Goal: Task Accomplishment & Management: Complete application form

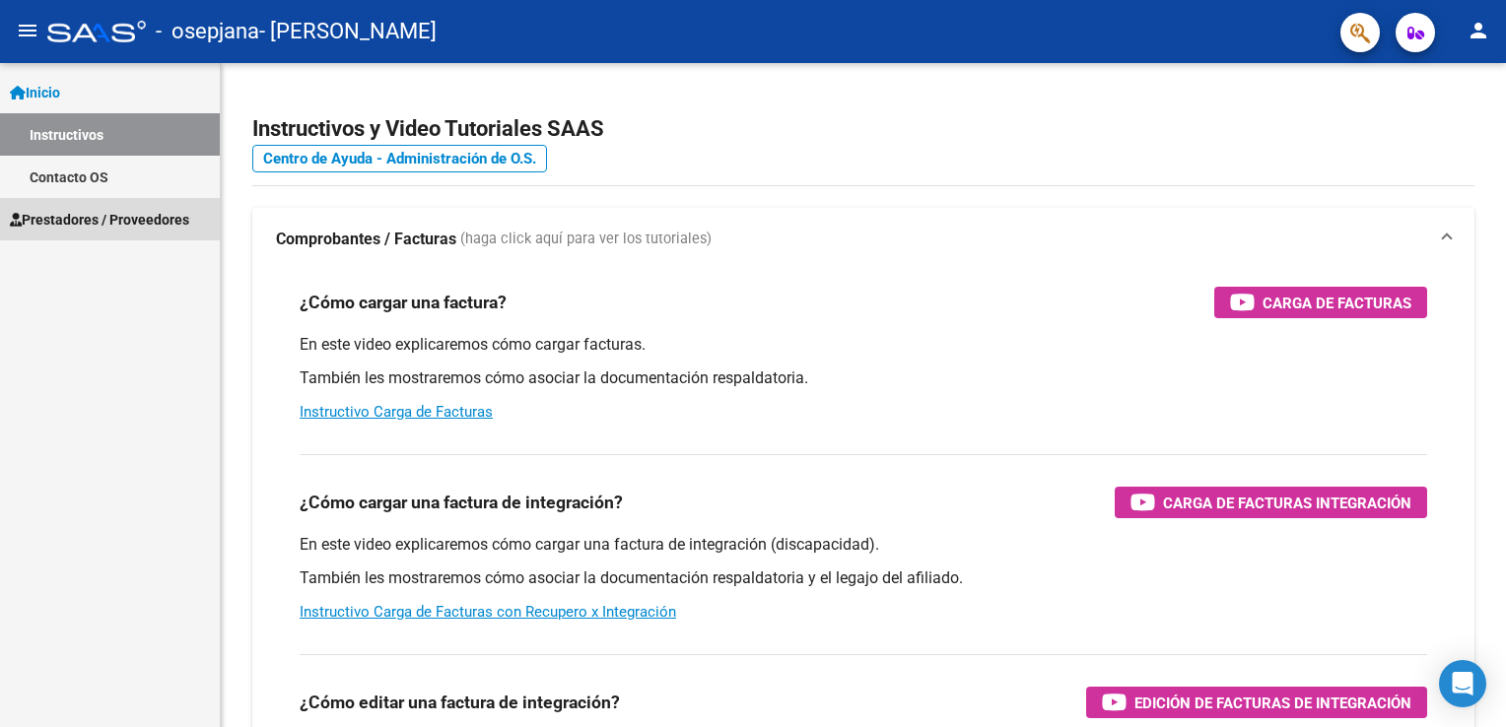
click at [102, 211] on span "Prestadores / Proveedores" at bounding box center [99, 220] width 179 height 22
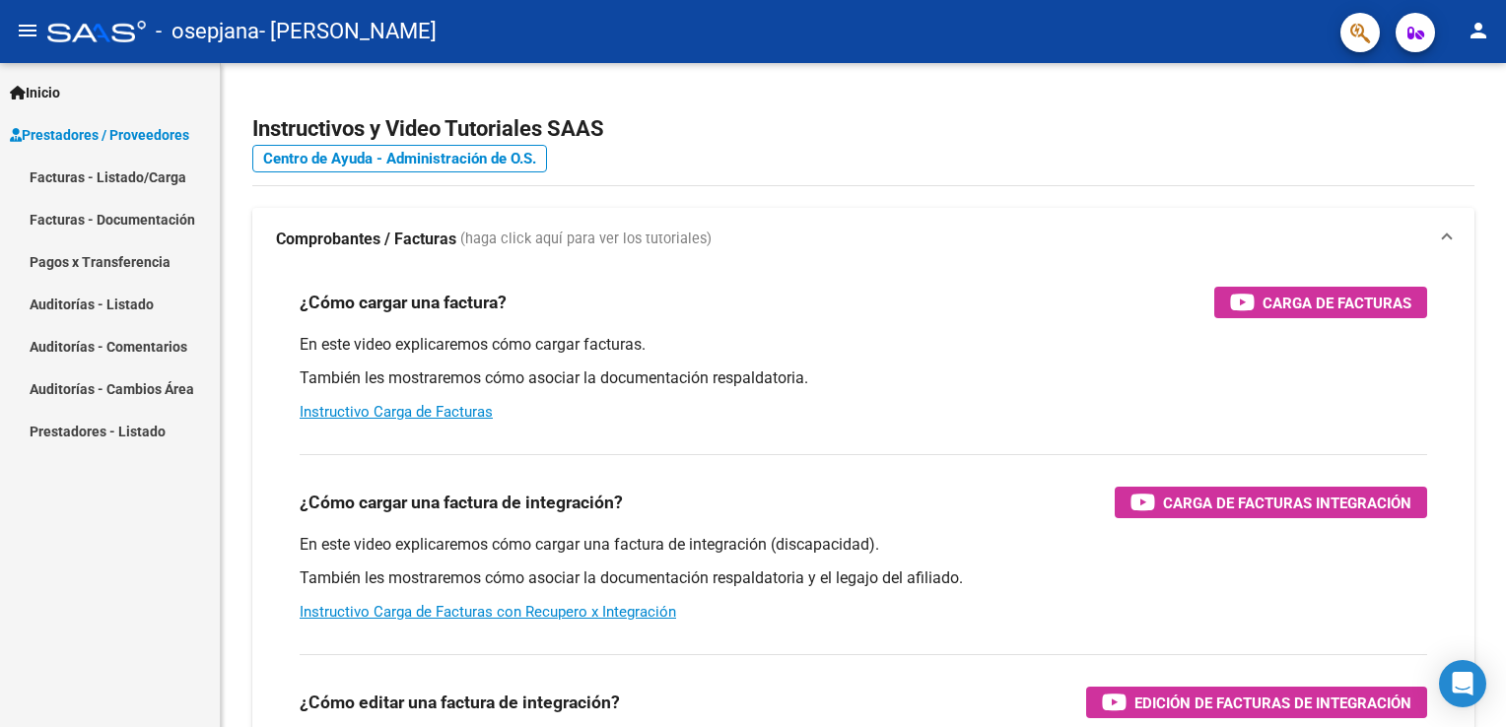
click at [125, 182] on link "Facturas - Listado/Carga" at bounding box center [110, 177] width 220 height 42
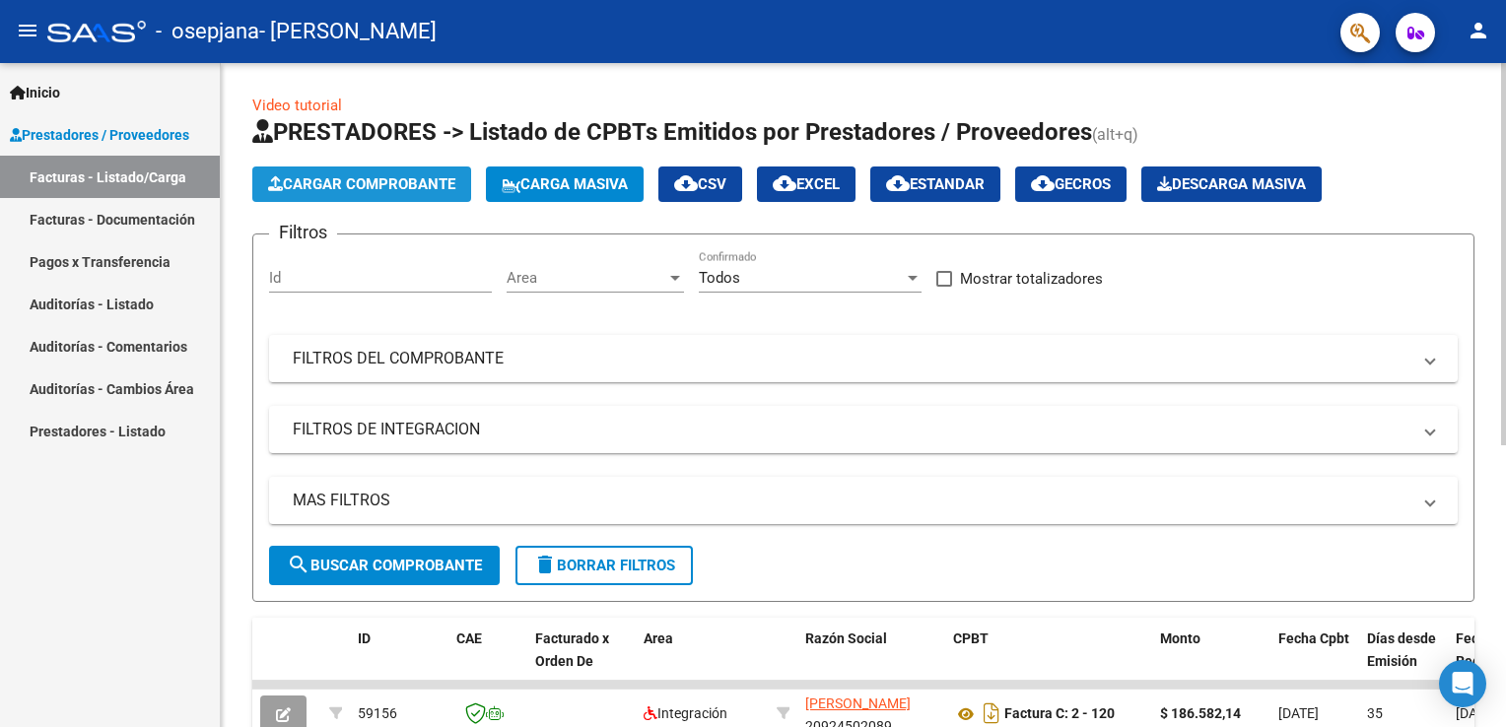
click at [387, 182] on span "Cargar Comprobante" at bounding box center [361, 184] width 187 height 18
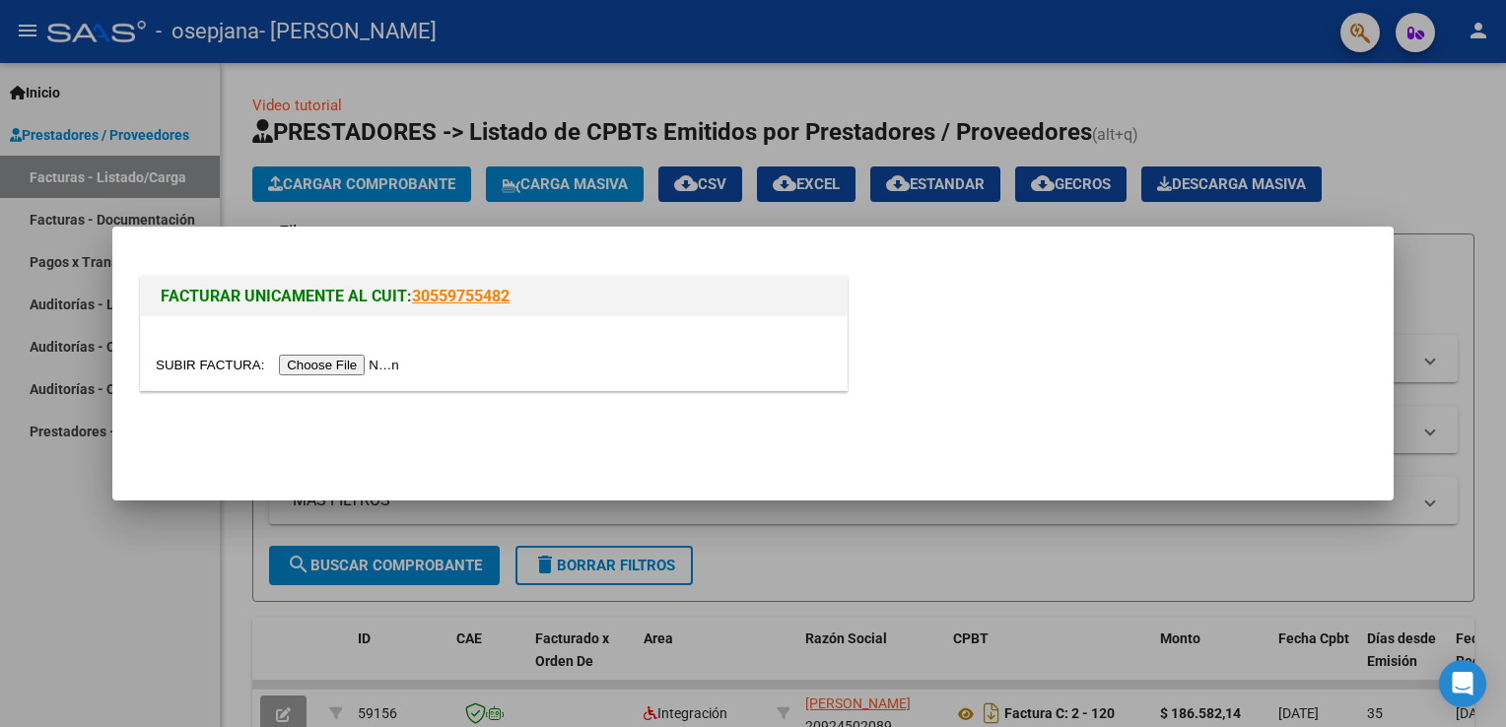
click at [344, 361] on input "file" at bounding box center [280, 365] width 249 height 21
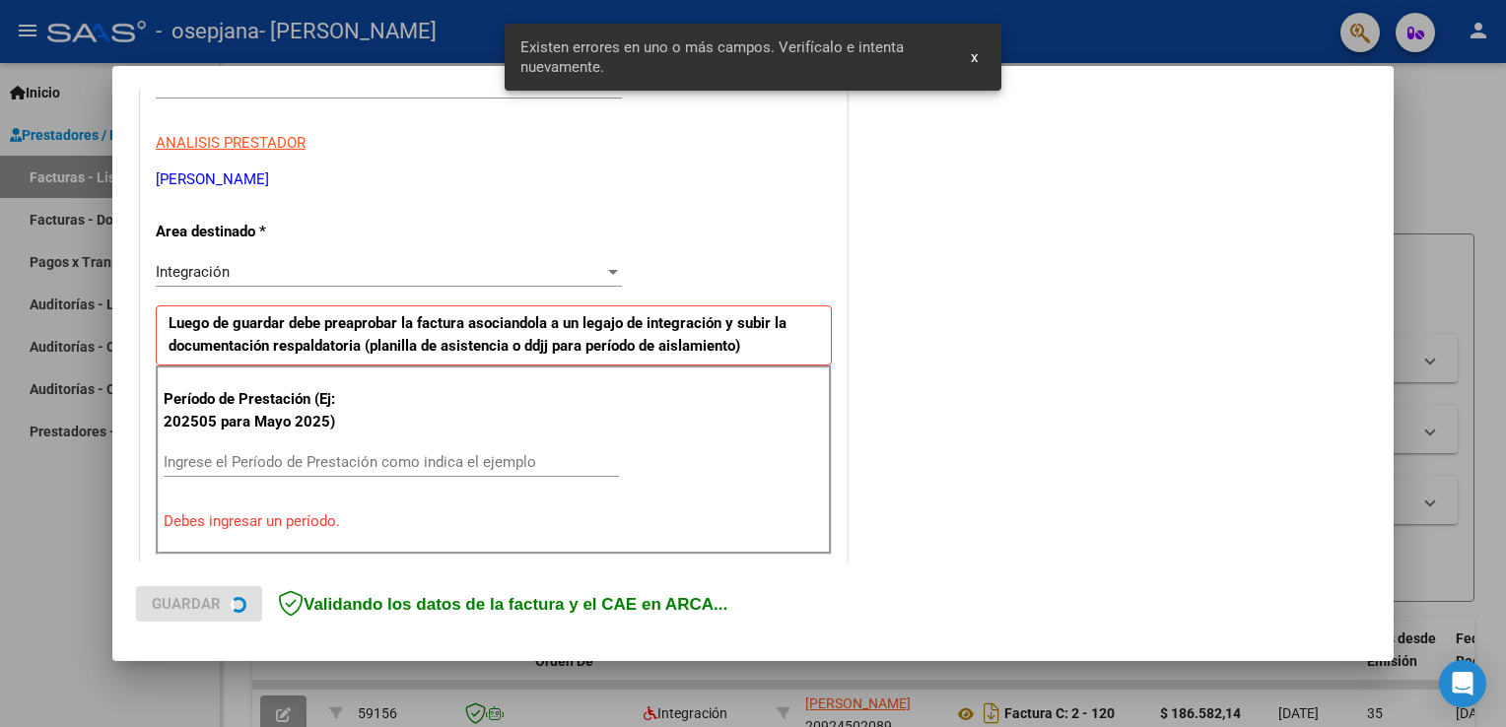
scroll to position [411, 0]
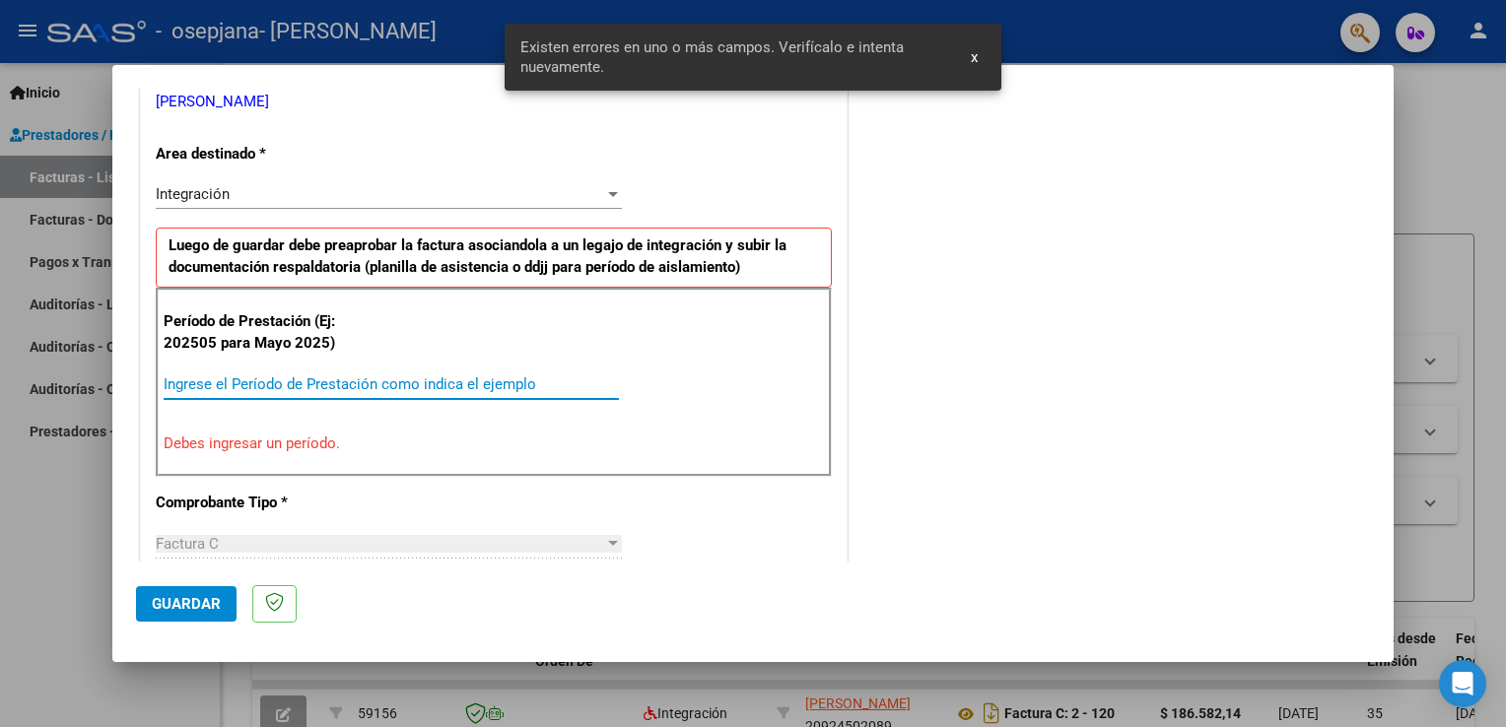
click at [524, 375] on input "Ingrese el Período de Prestación como indica el ejemplo" at bounding box center [391, 384] width 455 height 18
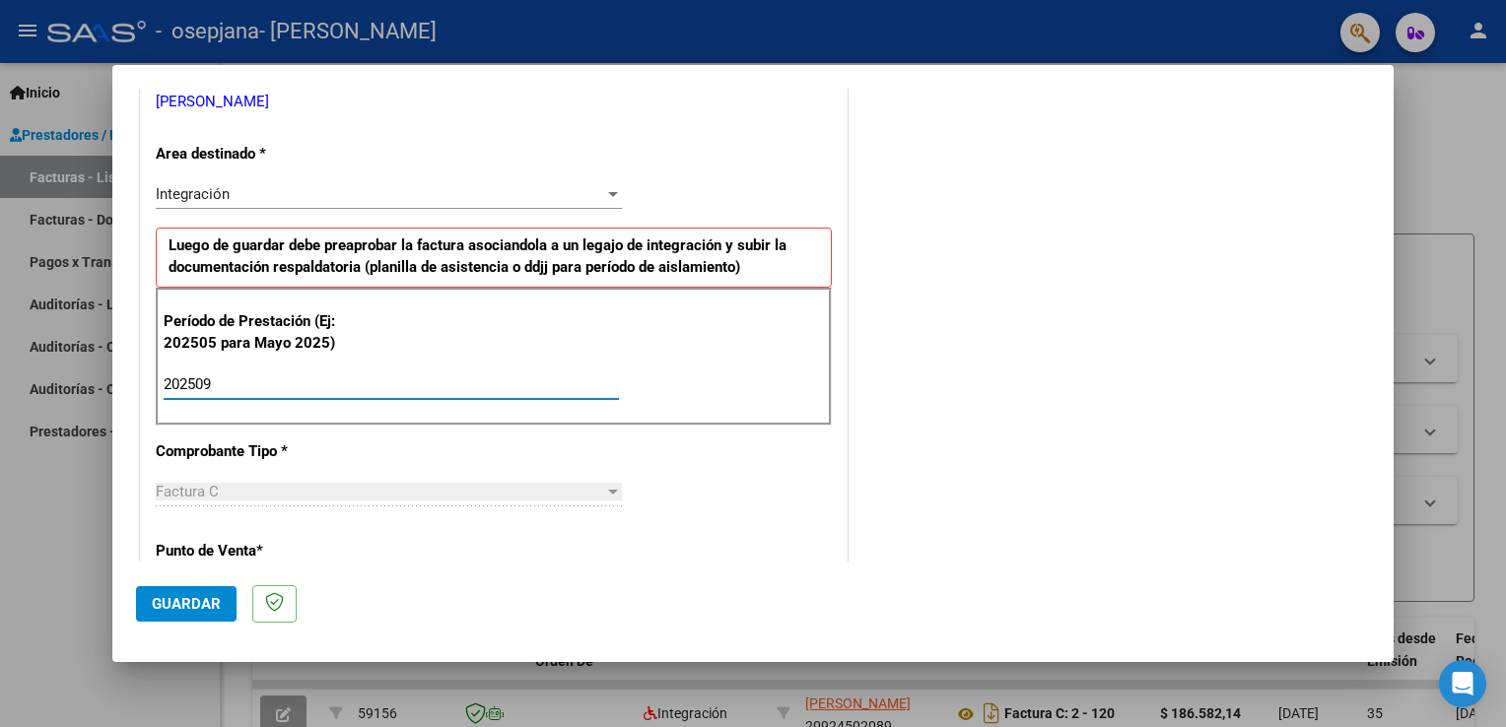
type input "202509"
click at [196, 597] on span "Guardar" at bounding box center [186, 604] width 69 height 18
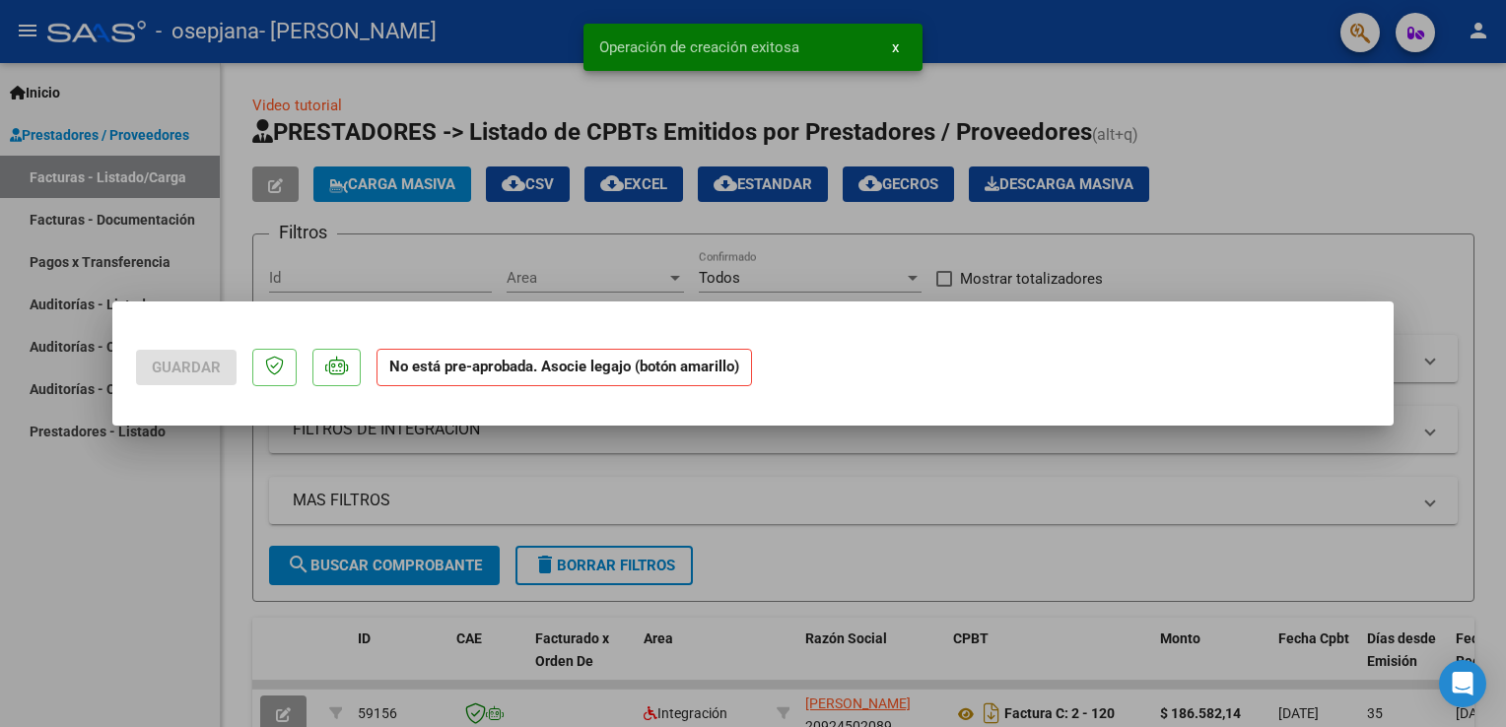
scroll to position [0, 0]
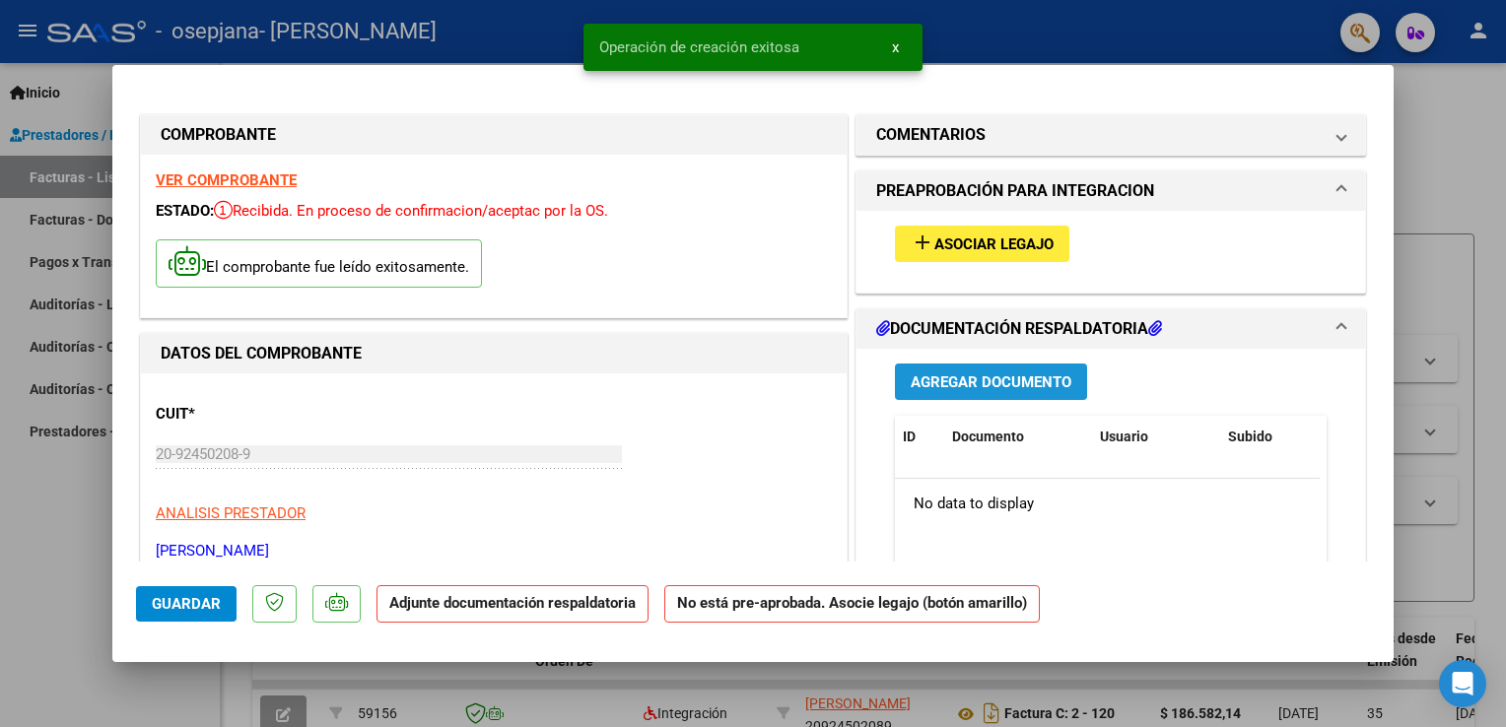
click at [973, 369] on button "Agregar Documento" at bounding box center [991, 382] width 192 height 36
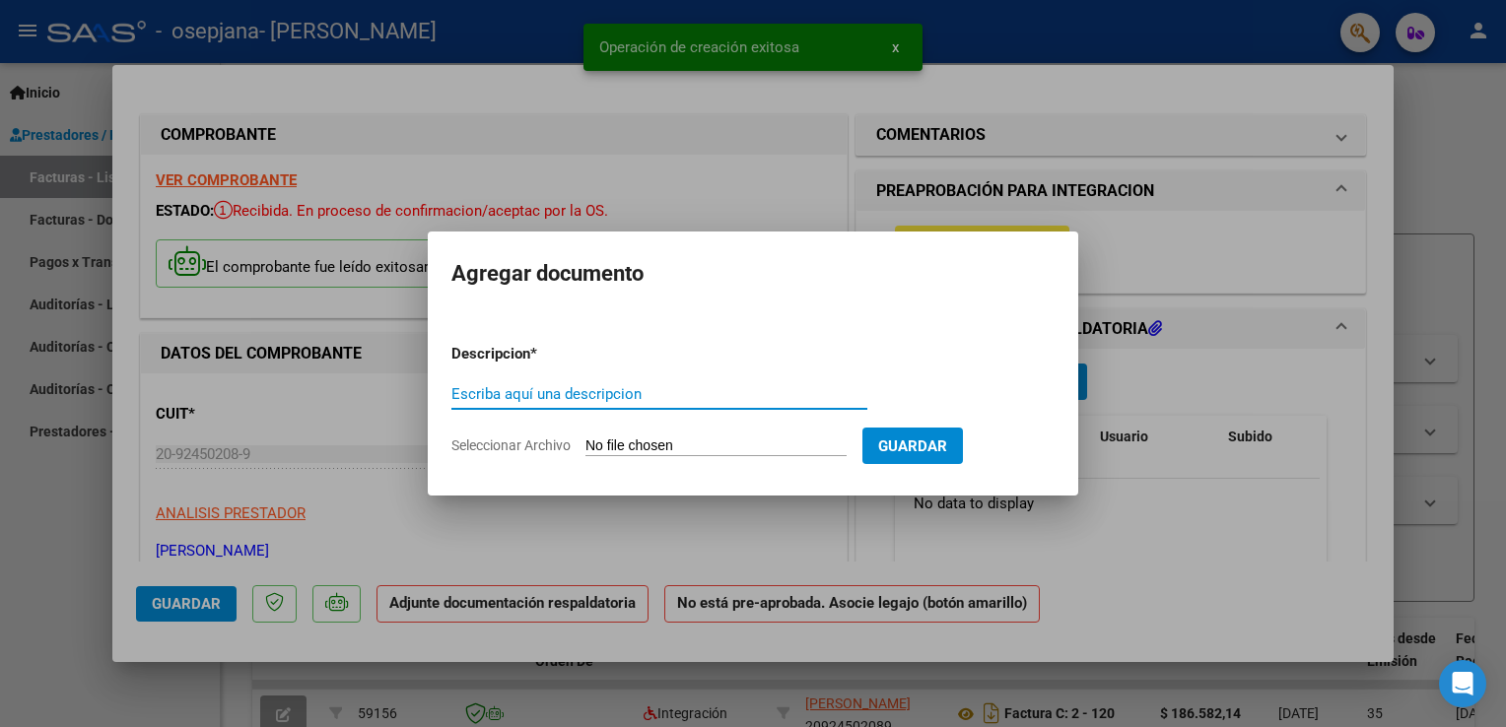
click at [652, 395] on input "Escriba aquí una descripcion" at bounding box center [659, 394] width 416 height 18
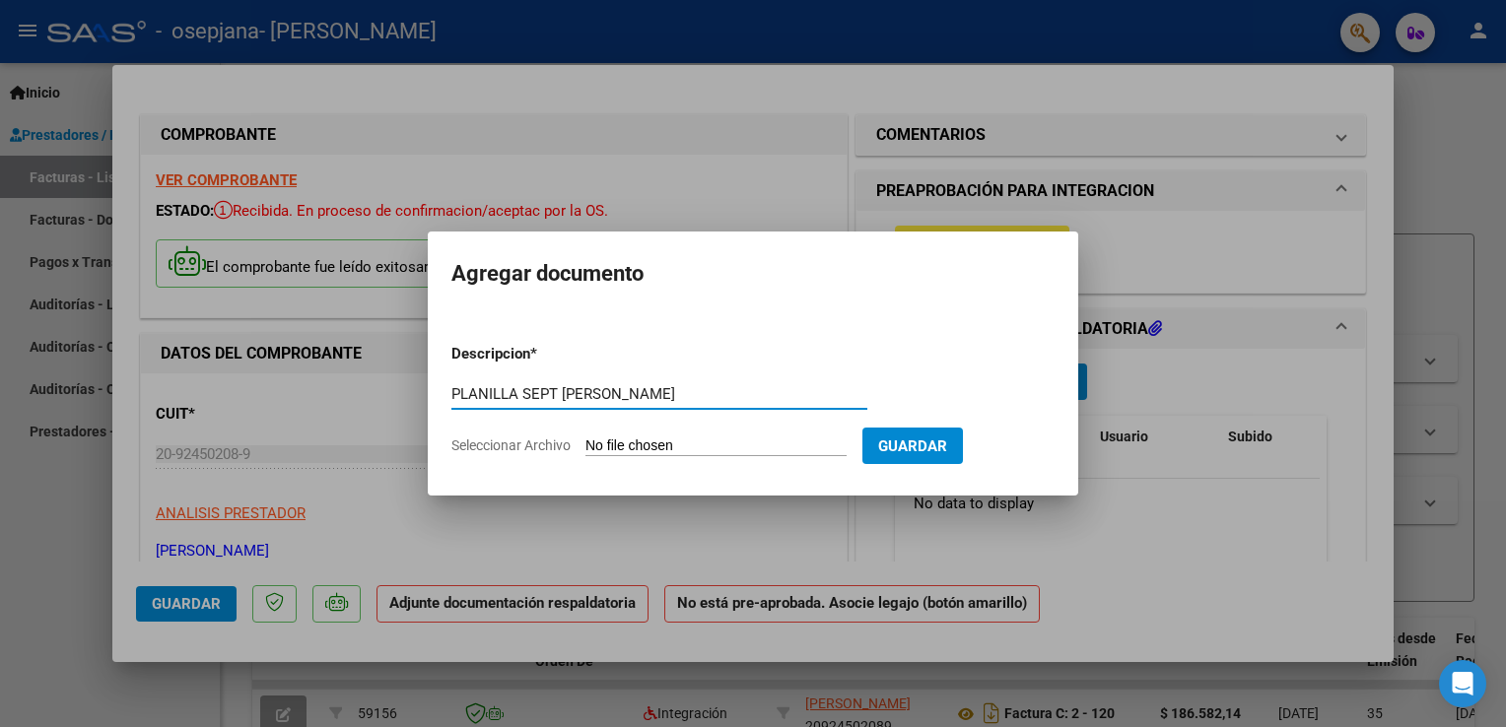
type input "PLANILLA SEPT [PERSON_NAME]"
click at [822, 456] on form "Descripcion * PLANILLA SEPT PONS [PERSON_NAME] aquí una descripcion Seleccionar…" at bounding box center [752, 400] width 603 height 144
click at [795, 440] on input "Seleccionar Archivo" at bounding box center [715, 447] width 261 height 19
type input "C:\fakepath\PLANILLA [DATE] PONS LUCAS .pdf"
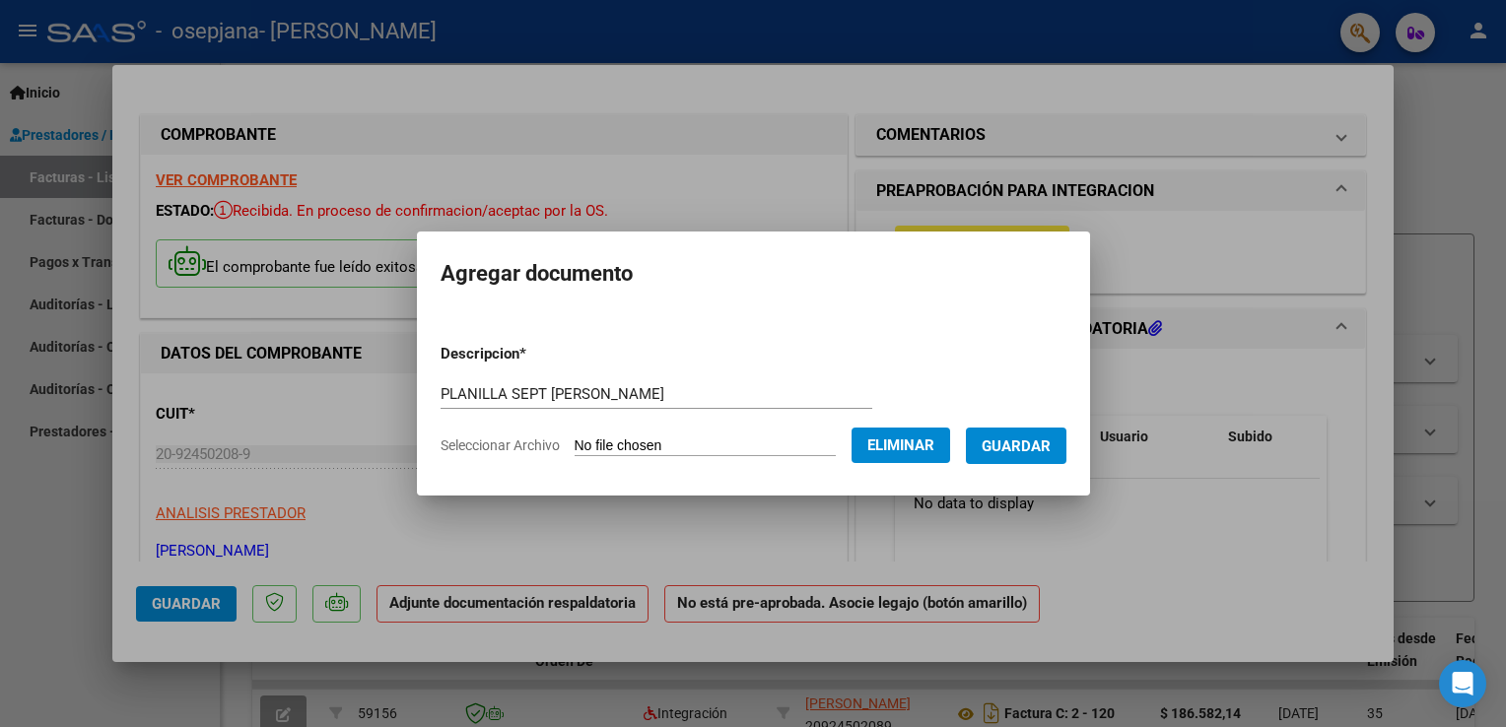
click at [1042, 443] on span "Guardar" at bounding box center [1016, 447] width 69 height 18
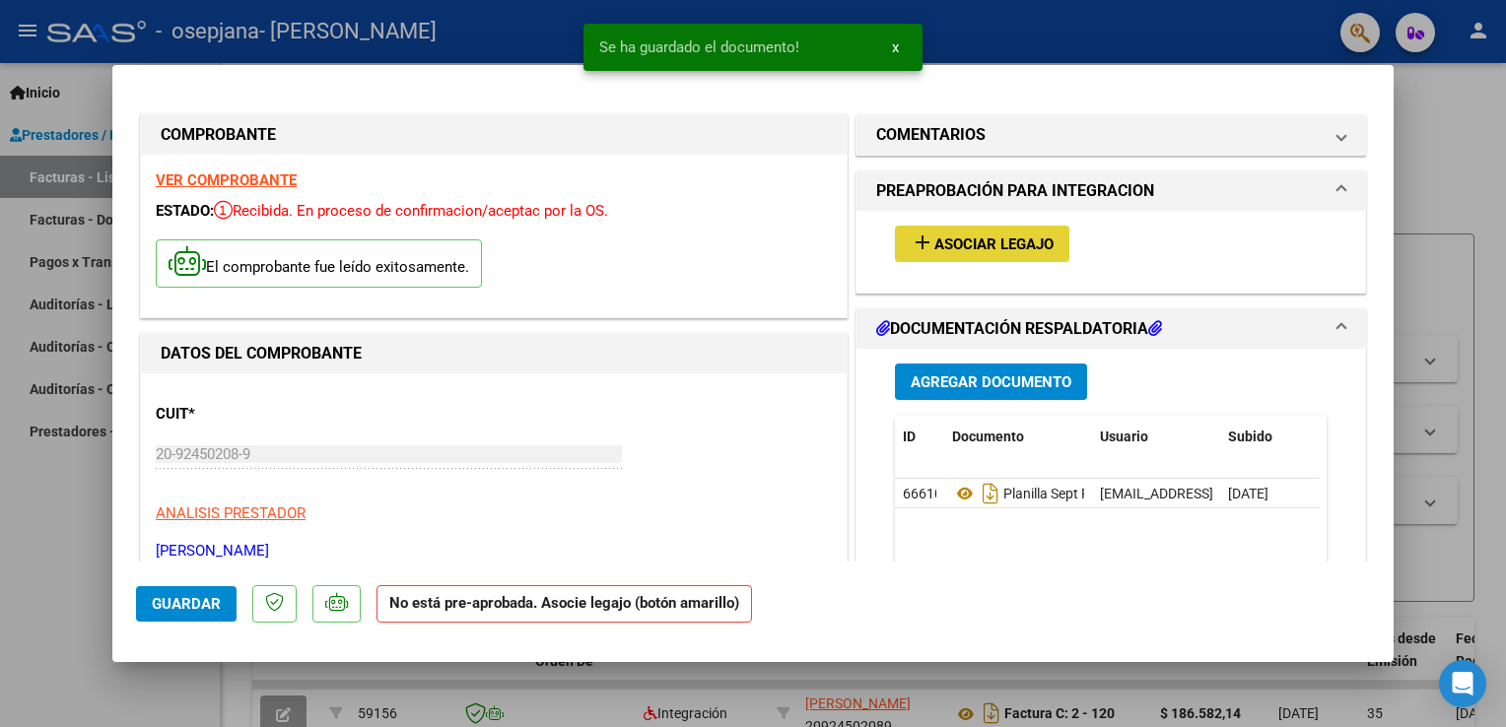
click at [1021, 240] on span "Asociar Legajo" at bounding box center [993, 245] width 119 height 18
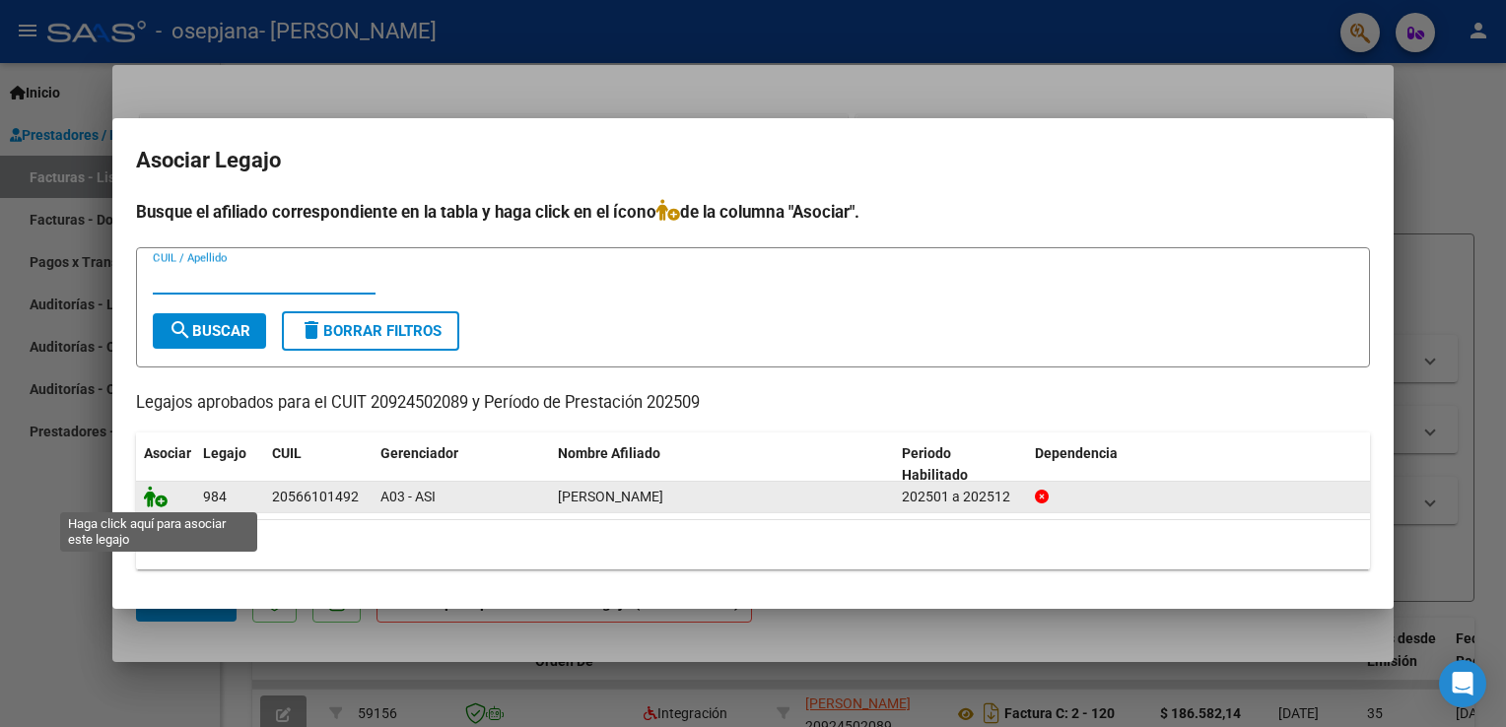
click at [163, 502] on icon at bounding box center [156, 497] width 24 height 22
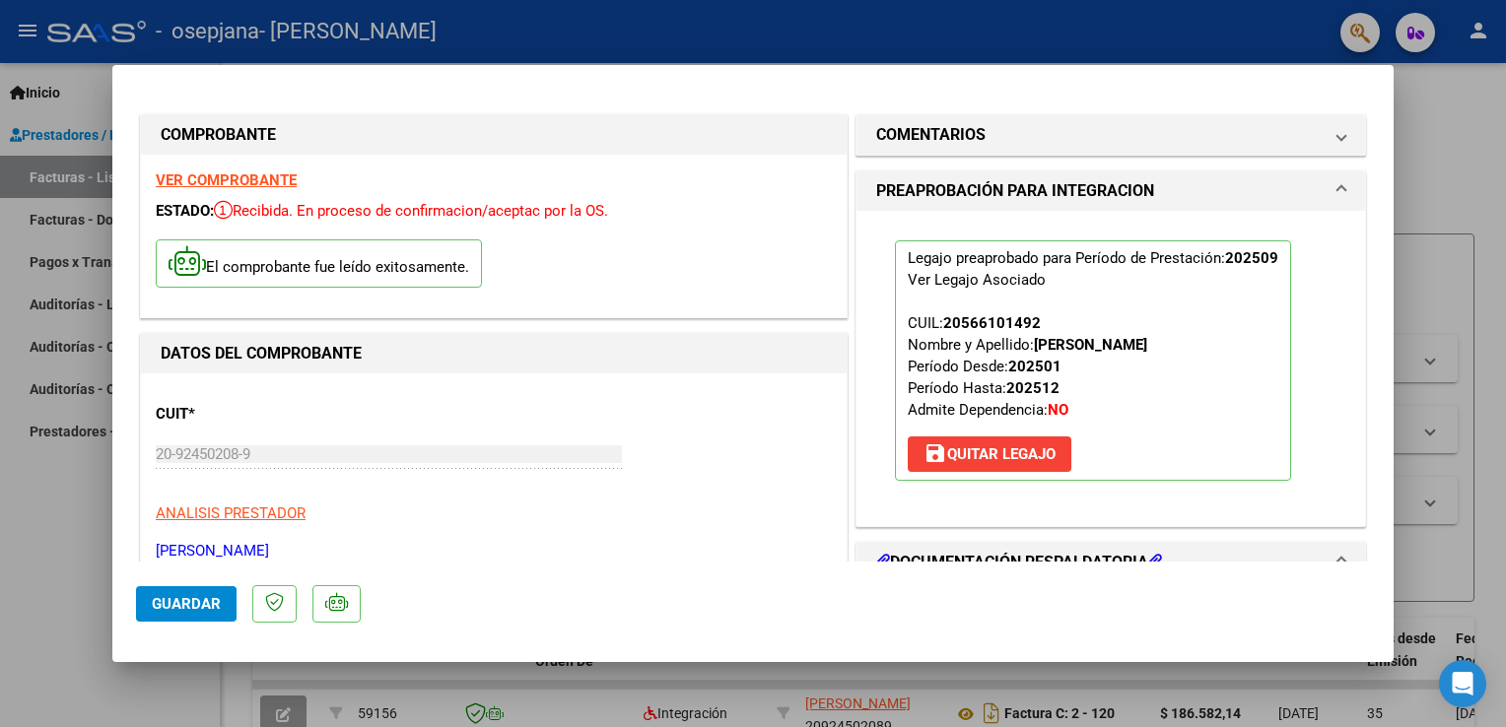
click at [1478, 50] on div at bounding box center [753, 363] width 1506 height 727
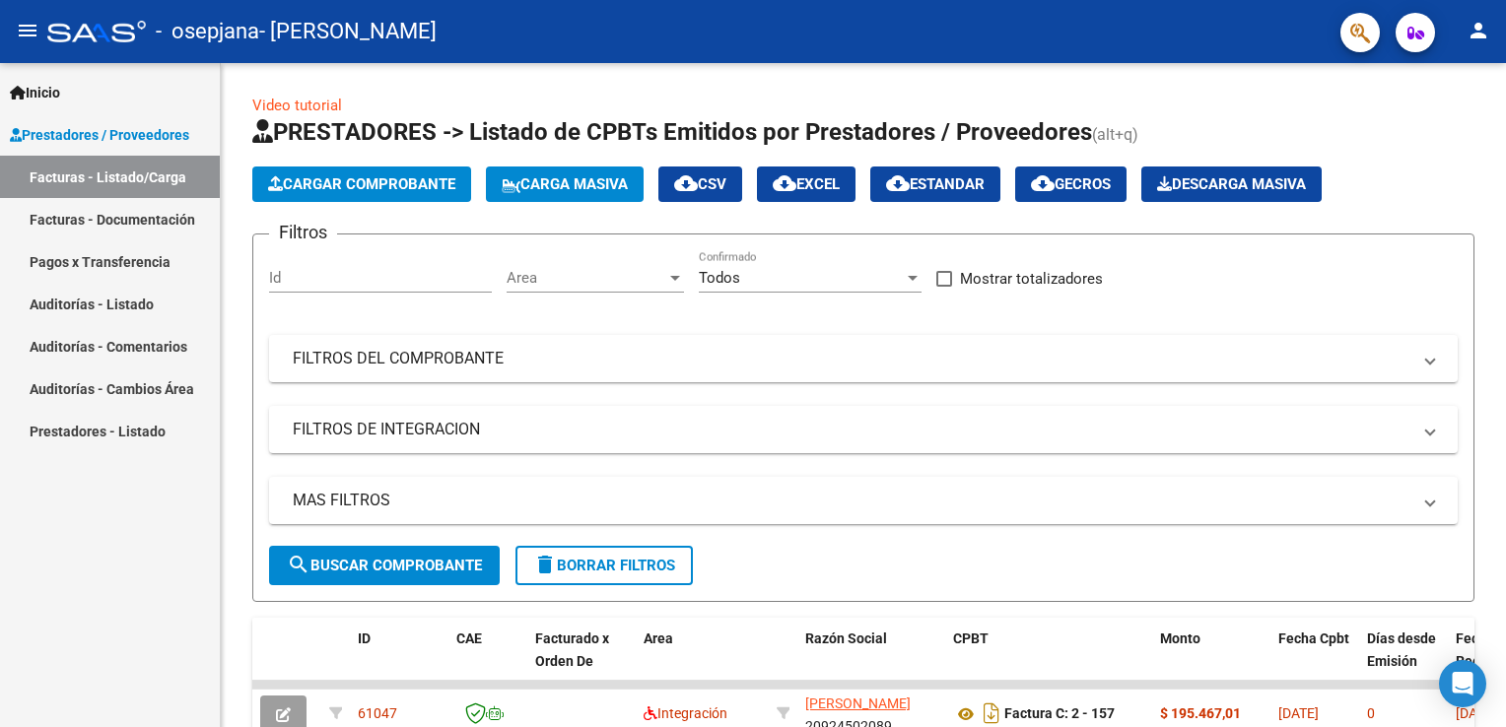
click at [146, 178] on link "Facturas - Listado/Carga" at bounding box center [110, 177] width 220 height 42
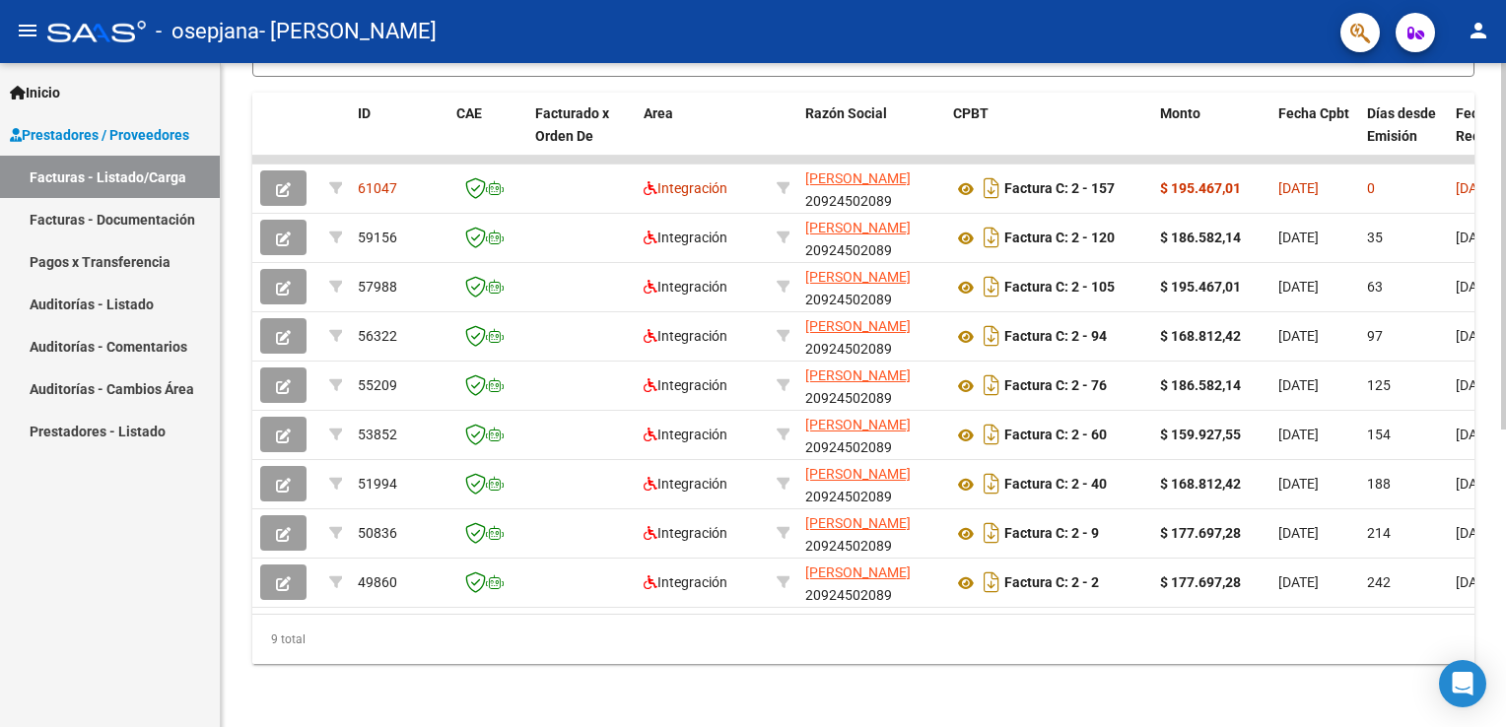
click at [1502, 705] on div at bounding box center [1503, 395] width 5 height 664
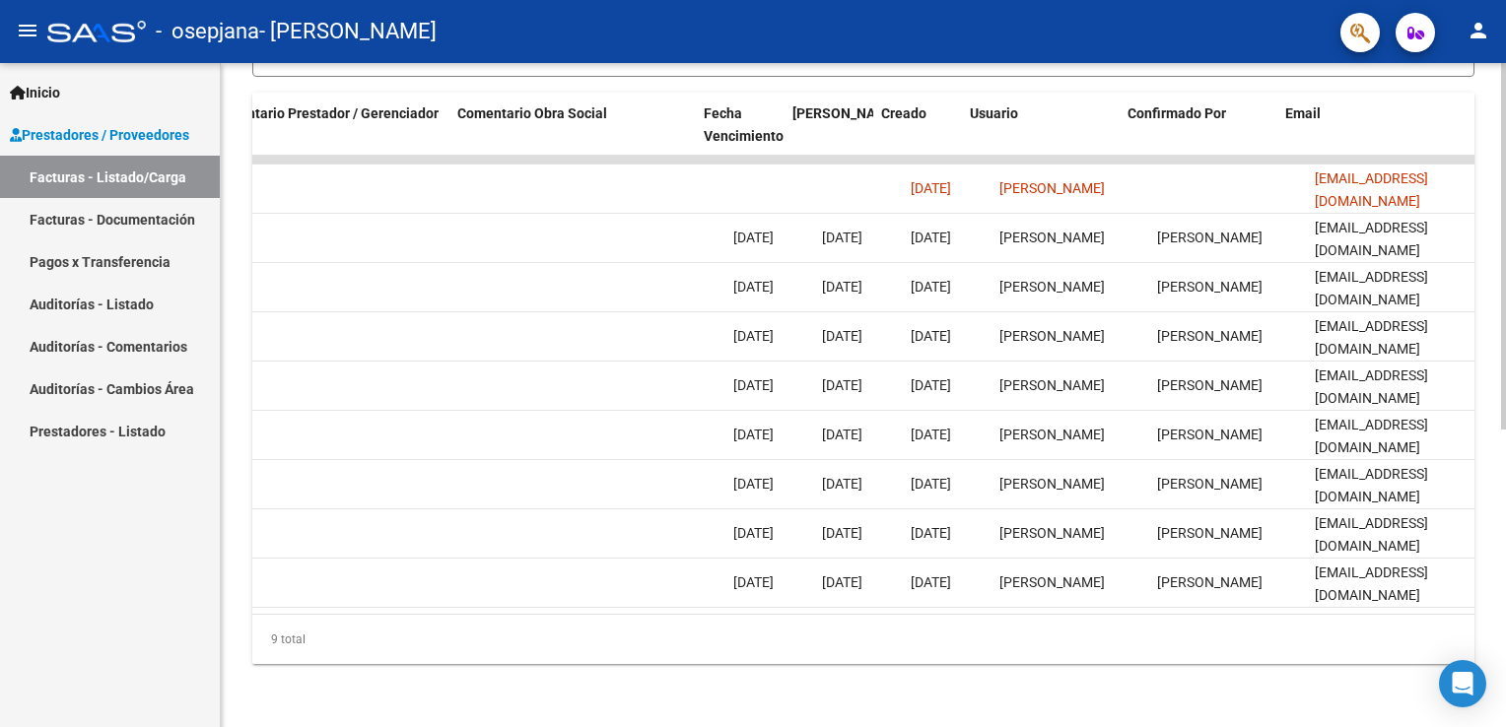
scroll to position [0, 2933]
